Goal: Task Accomplishment & Management: Complete application form

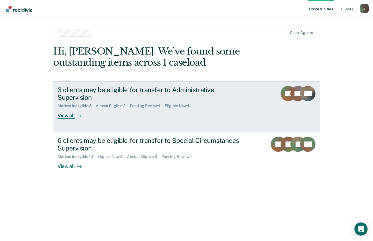
click at [71, 111] on div "View all" at bounding box center [73, 113] width 31 height 11
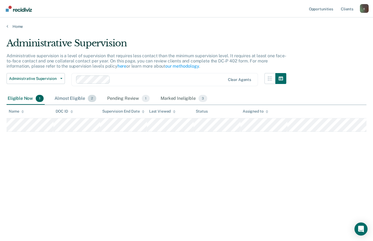
click at [65, 96] on div "Almost Eligible 2" at bounding box center [75, 99] width 44 height 12
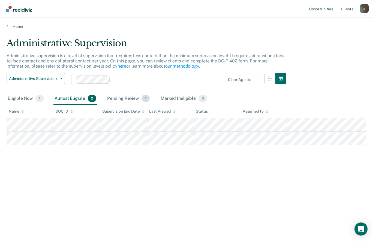
click at [112, 96] on div "Pending Review 1" at bounding box center [128, 99] width 45 height 12
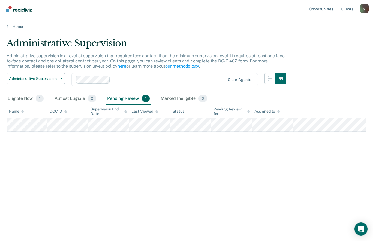
click at [338, 82] on div "Administrative Supervision Administrative supervision is a level of supervision…" at bounding box center [187, 119] width 360 height 163
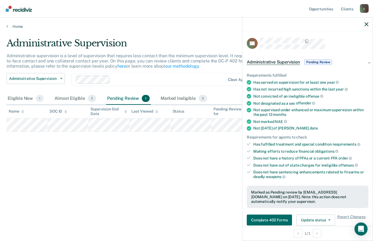
click at [35, 191] on div "Administrative Supervision Administrative supervision is a level of supervision…" at bounding box center [187, 119] width 360 height 163
click at [51, 160] on div "Administrative Supervision Administrative supervision is a level of supervision…" at bounding box center [187, 119] width 360 height 163
click at [366, 24] on icon "button" at bounding box center [367, 24] width 4 height 4
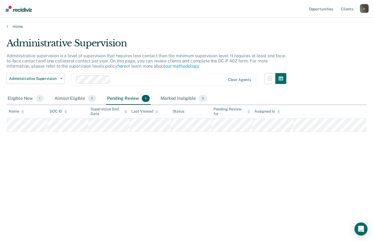
click at [17, 9] on img "Go to Recidiviz Home" at bounding box center [19, 9] width 26 height 6
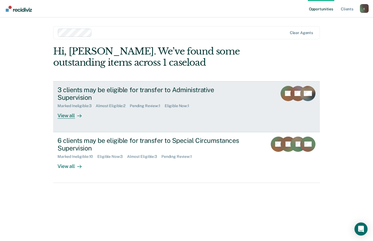
click at [68, 111] on link "3 clients may be eligible for transfer to Administrative Supervision Marked Ine…" at bounding box center [186, 106] width 267 height 51
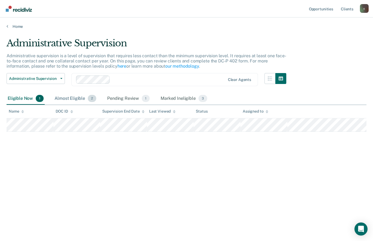
click at [70, 99] on div "Almost Eligible 2" at bounding box center [75, 99] width 44 height 12
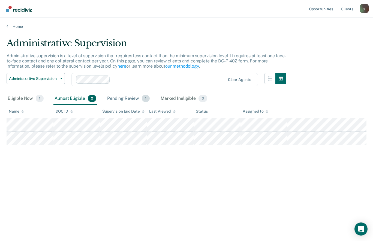
click at [114, 98] on div "Pending Review 1" at bounding box center [128, 99] width 45 height 12
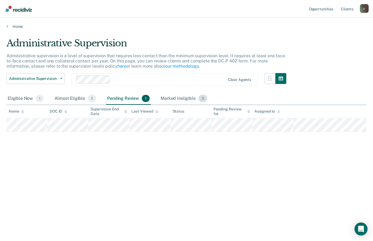
click at [182, 96] on div "Marked Ineligible 3" at bounding box center [184, 99] width 49 height 12
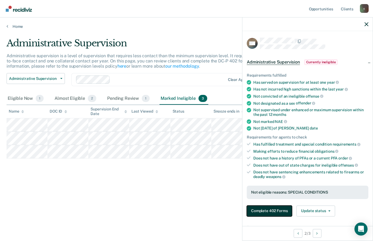
click at [282, 211] on button "Complete 402 Forms" at bounding box center [269, 211] width 45 height 11
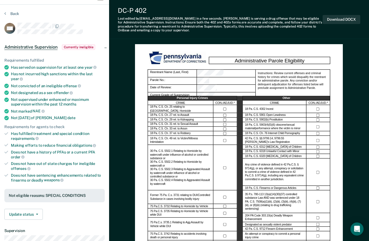
scroll to position [10, 0]
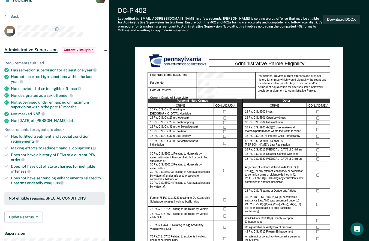
click at [73, 47] on span "Currently ineligible" at bounding box center [79, 49] width 34 height 5
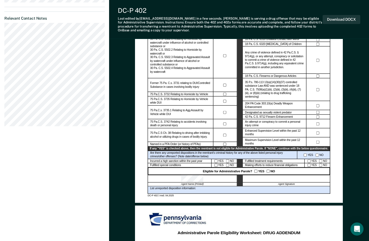
scroll to position [125, 0]
click at [238, 159] on div "Are there any unreported dispositions in the reentrant's criminal history for a…" at bounding box center [223, 155] width 150 height 8
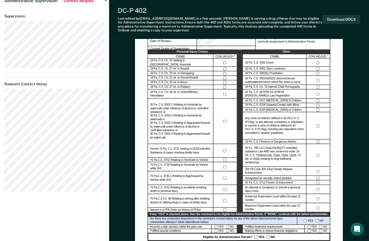
scroll to position [59, 0]
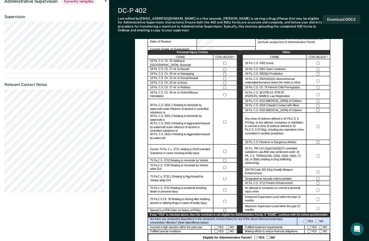
click at [349, 19] on button "Download DOCX" at bounding box center [342, 19] width 38 height 9
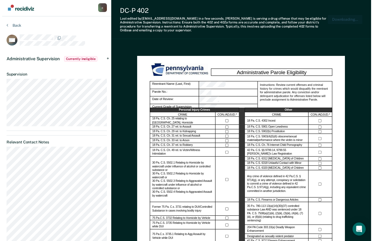
scroll to position [0, 0]
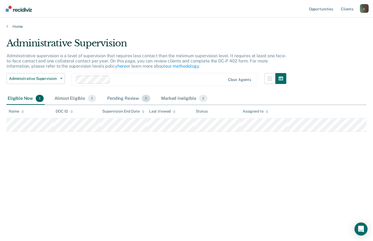
click at [115, 100] on div "Pending Review 2" at bounding box center [128, 99] width 45 height 12
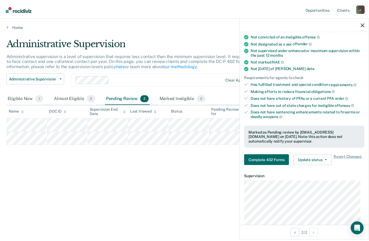
scroll to position [60, 0]
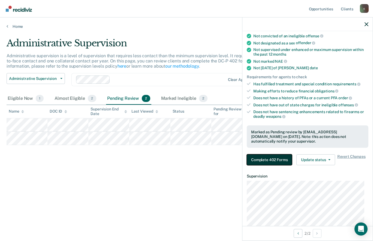
click at [281, 157] on button "Complete 402 Forms" at bounding box center [269, 159] width 45 height 11
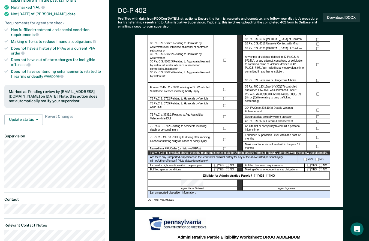
scroll to position [120, 0]
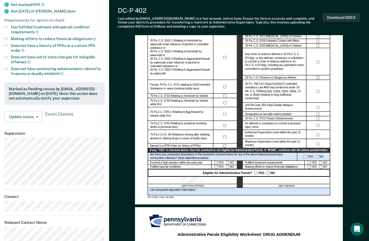
click at [255, 172] on div "Eligible for Administrative Parole? YES NO" at bounding box center [239, 172] width 183 height 7
click at [274, 181] on div at bounding box center [287, 180] width 88 height 7
click at [273, 181] on div at bounding box center [287, 180] width 88 height 7
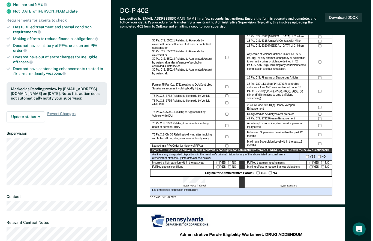
scroll to position [0, 0]
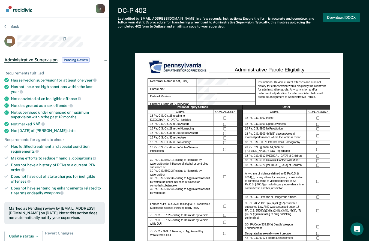
click at [349, 16] on button "Download DOCX" at bounding box center [342, 17] width 38 height 9
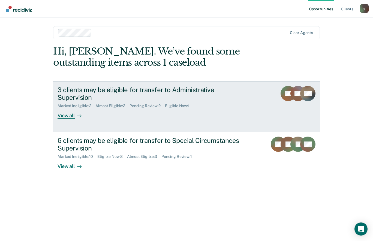
click at [70, 111] on div "View all" at bounding box center [73, 113] width 31 height 11
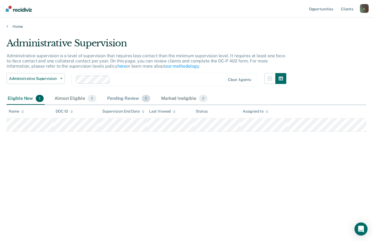
click at [116, 99] on div "Pending Review 2" at bounding box center [128, 99] width 45 height 12
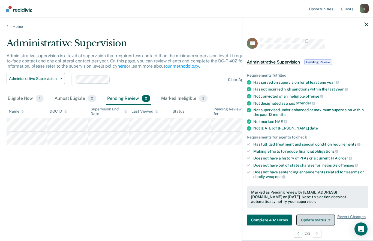
click at [324, 218] on button "Update status" at bounding box center [316, 220] width 38 height 11
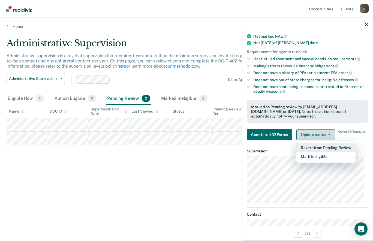
scroll to position [86, 0]
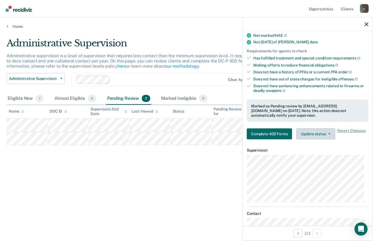
click at [322, 132] on button "Update status" at bounding box center [316, 134] width 38 height 11
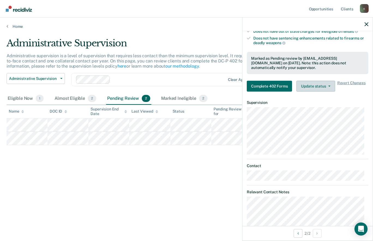
click at [23, 195] on div "Administrative Supervision Administrative supervision is a level of supervision…" at bounding box center [187, 119] width 360 height 163
click at [366, 25] on icon "button" at bounding box center [367, 24] width 4 height 4
